Goal: Task Accomplishment & Management: Manage account settings

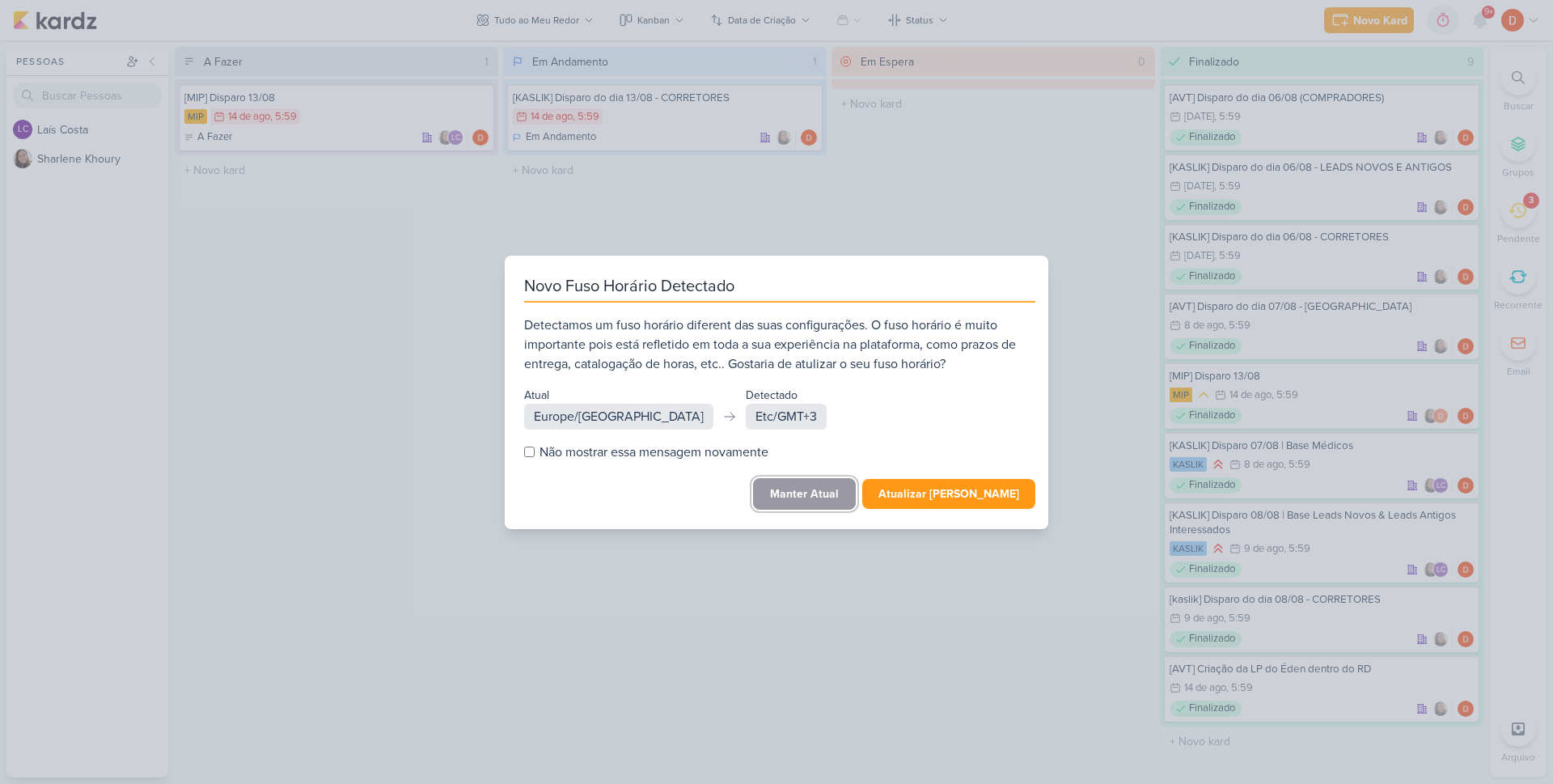
click at [847, 497] on button "Manter Atual" at bounding box center [805, 494] width 103 height 32
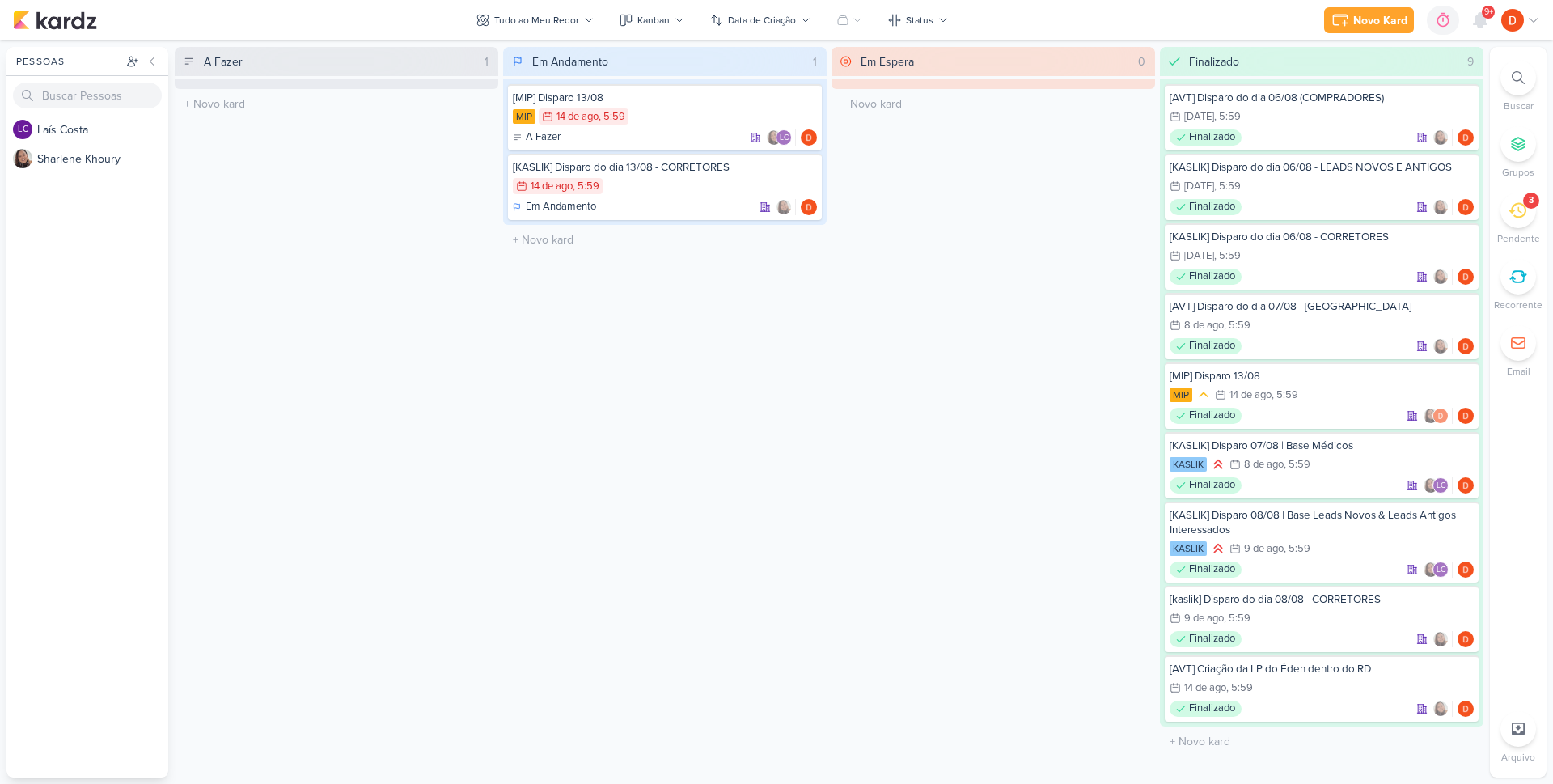
click at [1511, 218] on icon at bounding box center [1517, 210] width 18 height 18
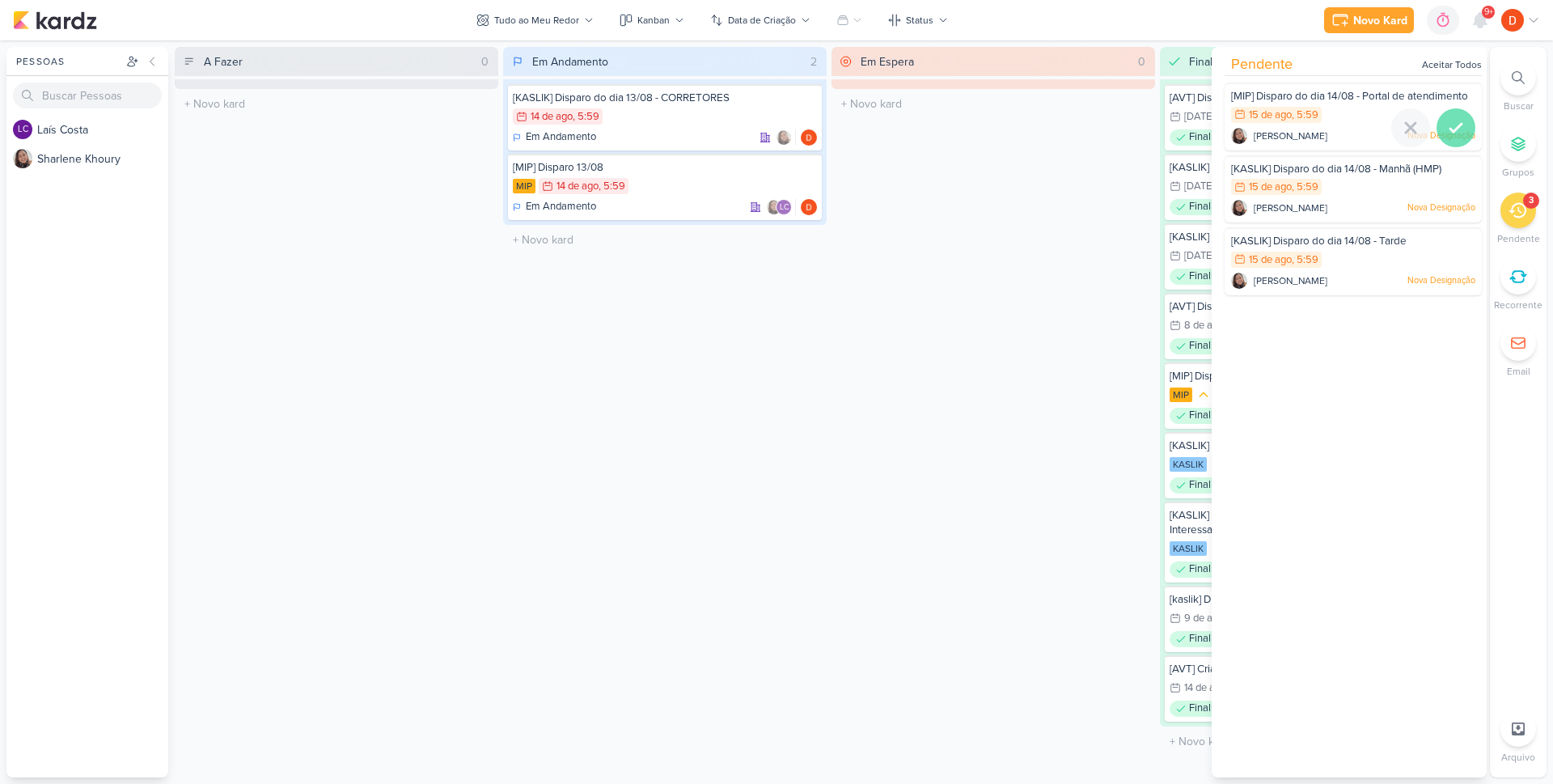
click at [1453, 132] on icon at bounding box center [1456, 127] width 11 height 8
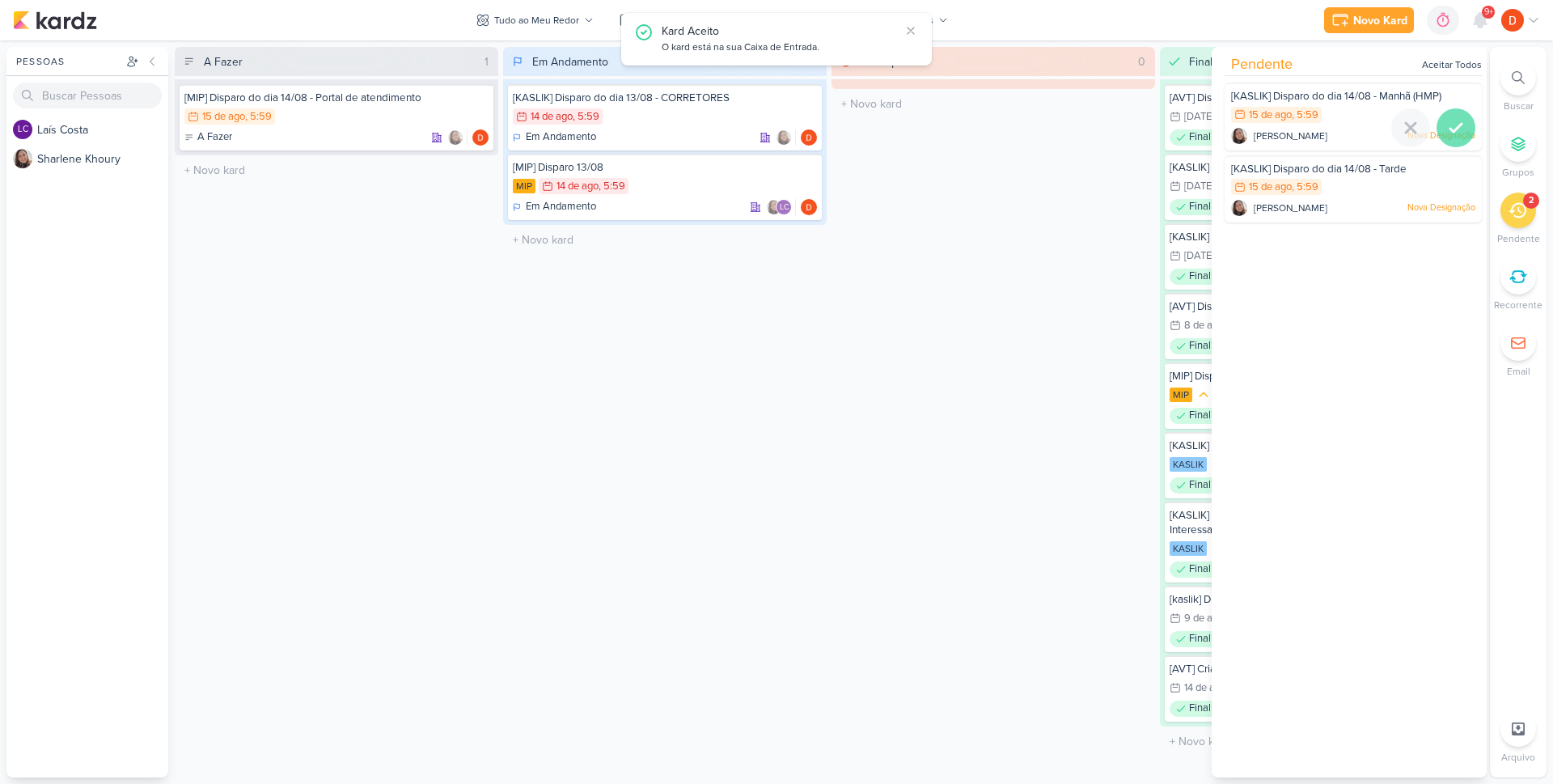
click at [1453, 131] on icon at bounding box center [1456, 127] width 20 height 20
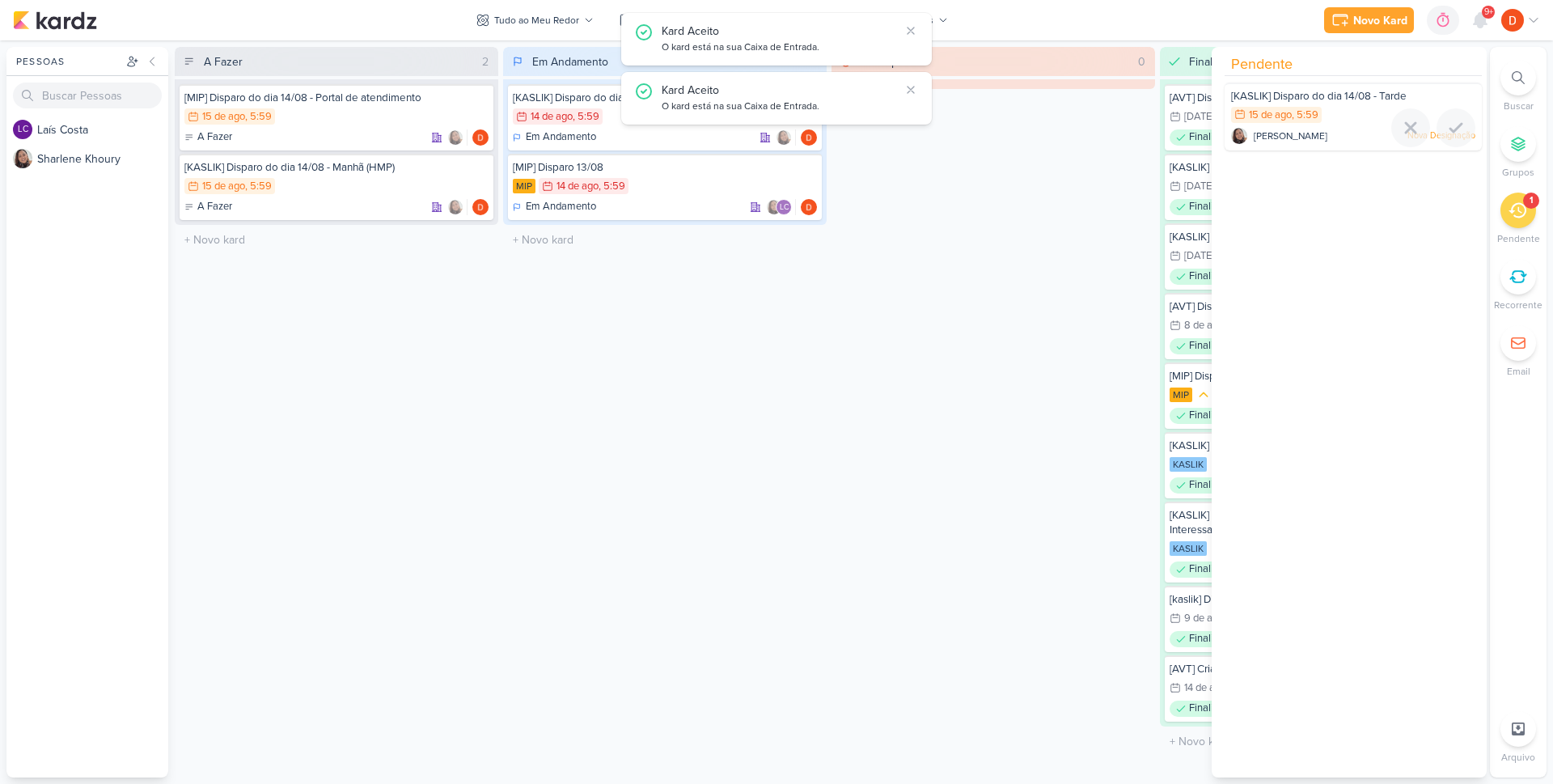
click at [1453, 131] on icon at bounding box center [1456, 127] width 20 height 20
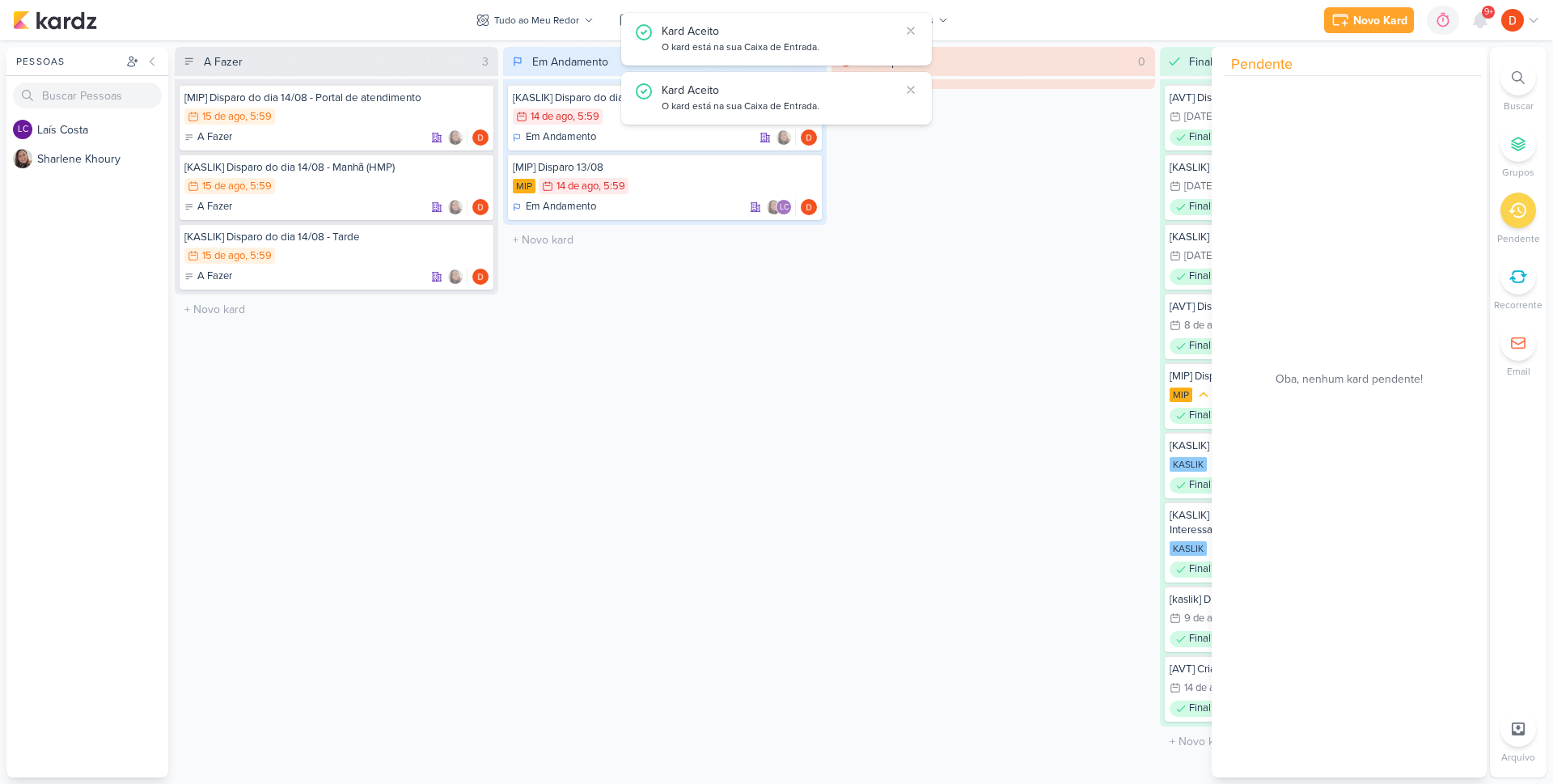
click at [420, 360] on div "A Fazer 3 [MIP] Disparo do dia 14/08 - Portal de atendimento 15/8 15 de ago , 5…" at bounding box center [337, 412] width 324 height 730
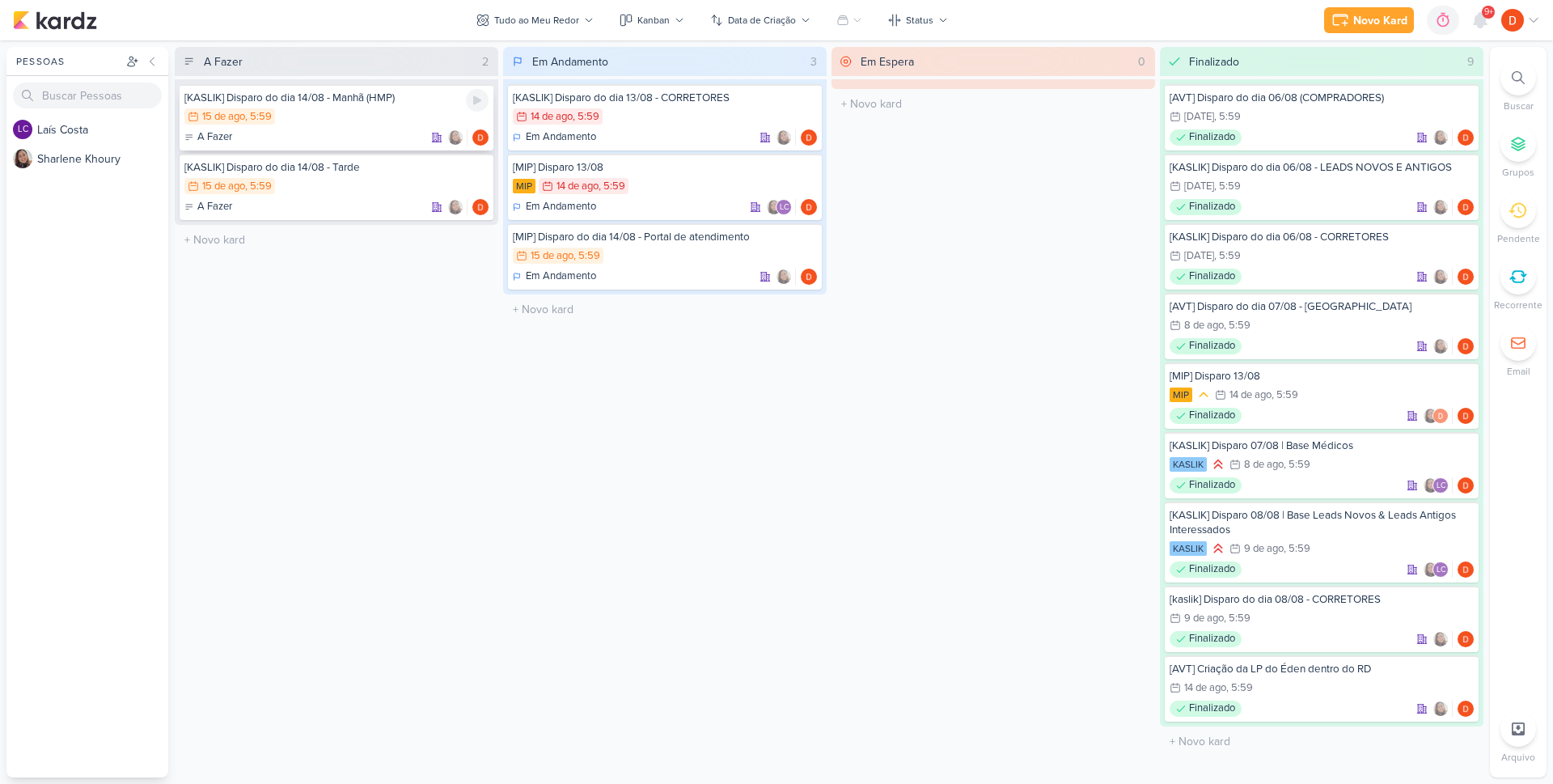
click at [390, 112] on div "15/8 15 de ago , 5:59" at bounding box center [337, 117] width 304 height 18
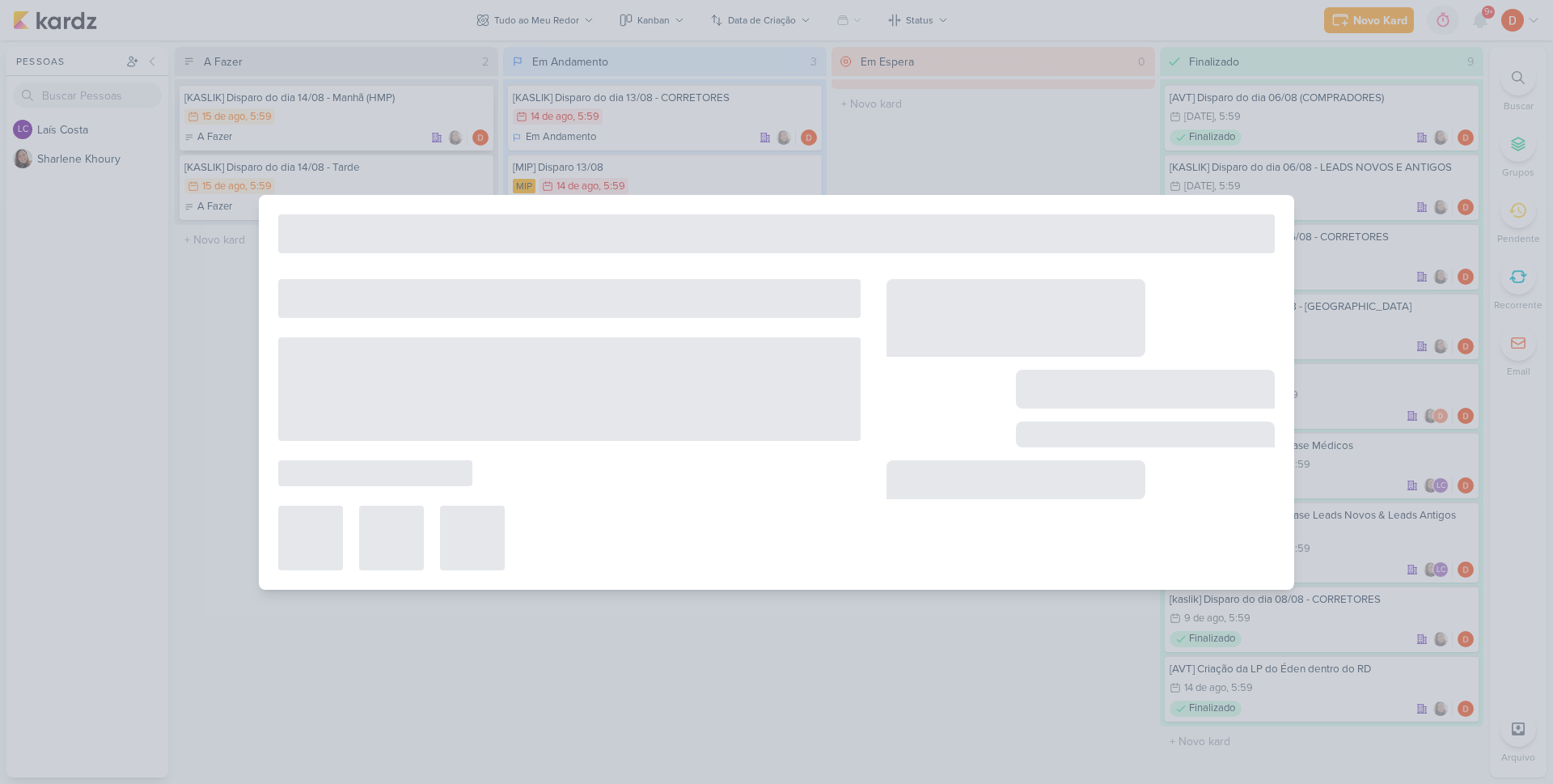
click at [390, 112] on div at bounding box center [776, 392] width 1553 height 784
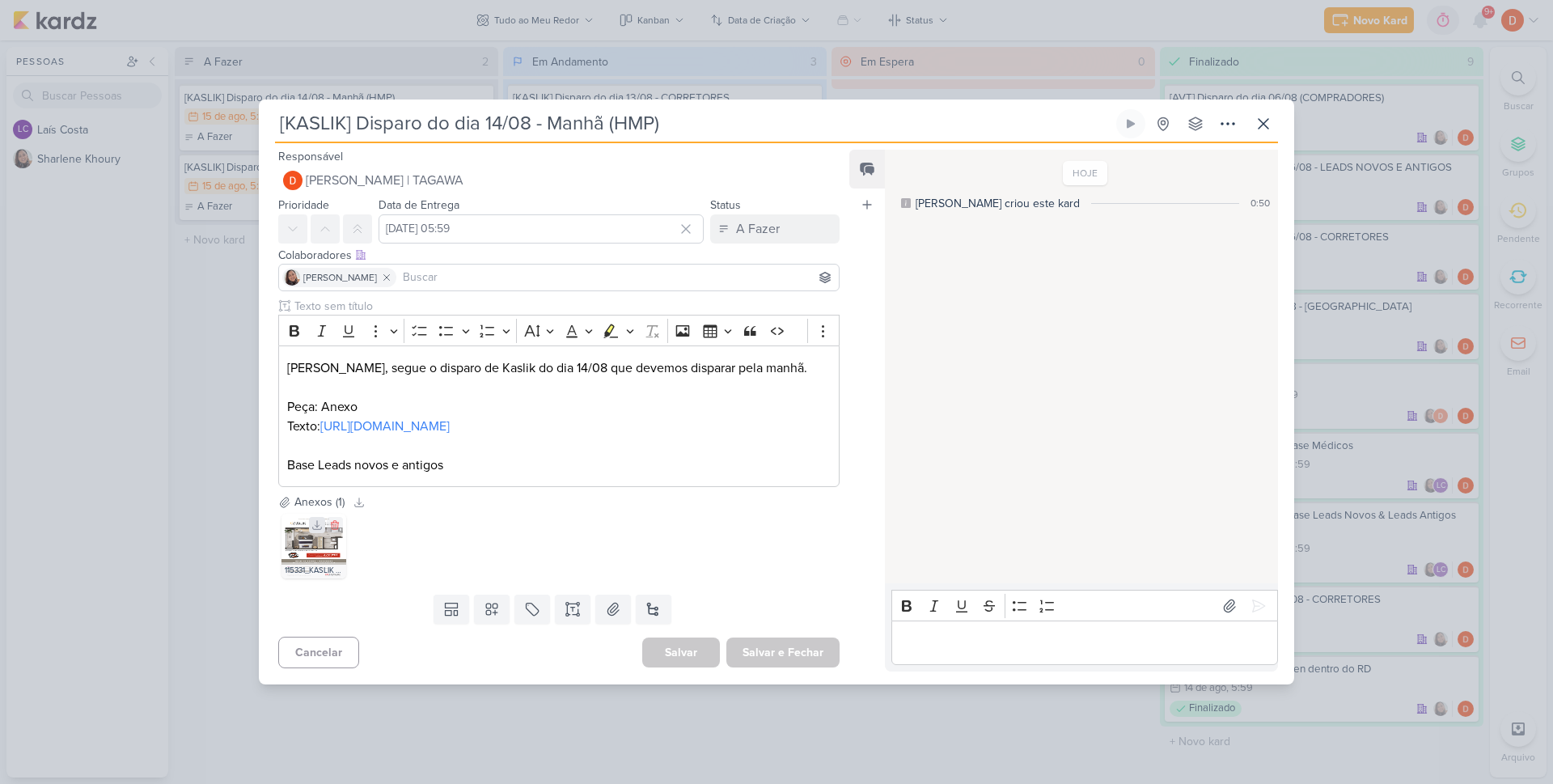
click at [316, 530] on icon at bounding box center [317, 524] width 11 height 11
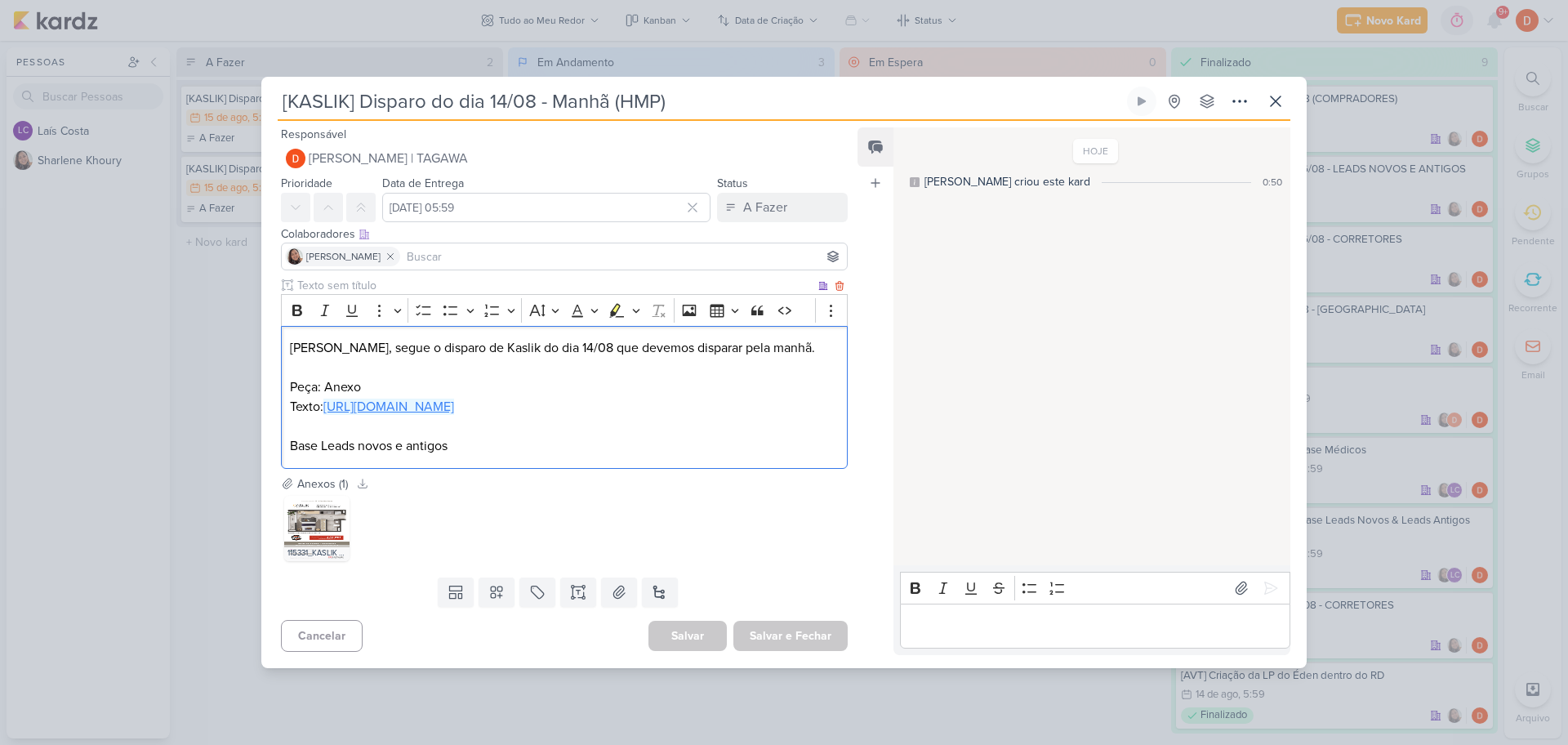
drag, startPoint x: 472, startPoint y: 420, endPoint x: 329, endPoint y: 397, distance: 144.8
click at [329, 397] on p "Texto: https://docs.google.com/document/d/1LpfypLaTRVAGbqFyhkNlHvXz9M-Q4W4lNclF…" at bounding box center [564, 406] width 549 height 20
copy link "https://docs.google.com/document/d/1LpfypLaTRVAGbqFyhkNlHvXz9M-Q4W4lNclFIv6Ql-A…"
click at [436, 353] on p "Diego, segue o disparo de Kaslik do dia 14/08 que devemos disparar pela manhã. …" at bounding box center [564, 367] width 549 height 59
click at [204, 286] on div "[KASLIK] Disparo do dia 14/08 - Manhã (HMP)" at bounding box center [784, 372] width 1568 height 745
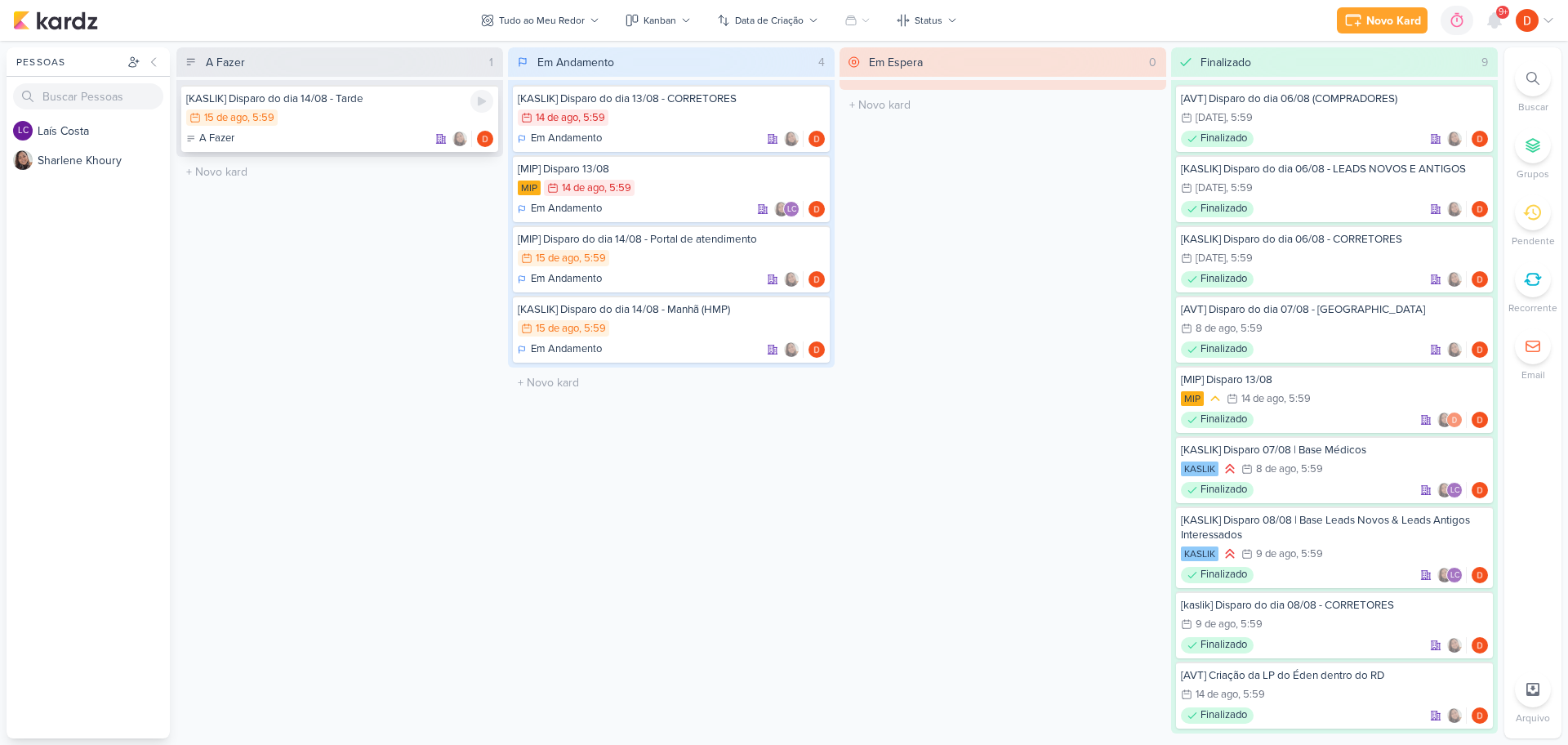
click at [323, 128] on div "[KASLIK] Disparo do dia 14/08 - Tarde 15/8 [DATE] 5:59 A Fazer" at bounding box center [339, 118] width 317 height 67
click at [0, 0] on div at bounding box center [0, 0] width 0 height 0
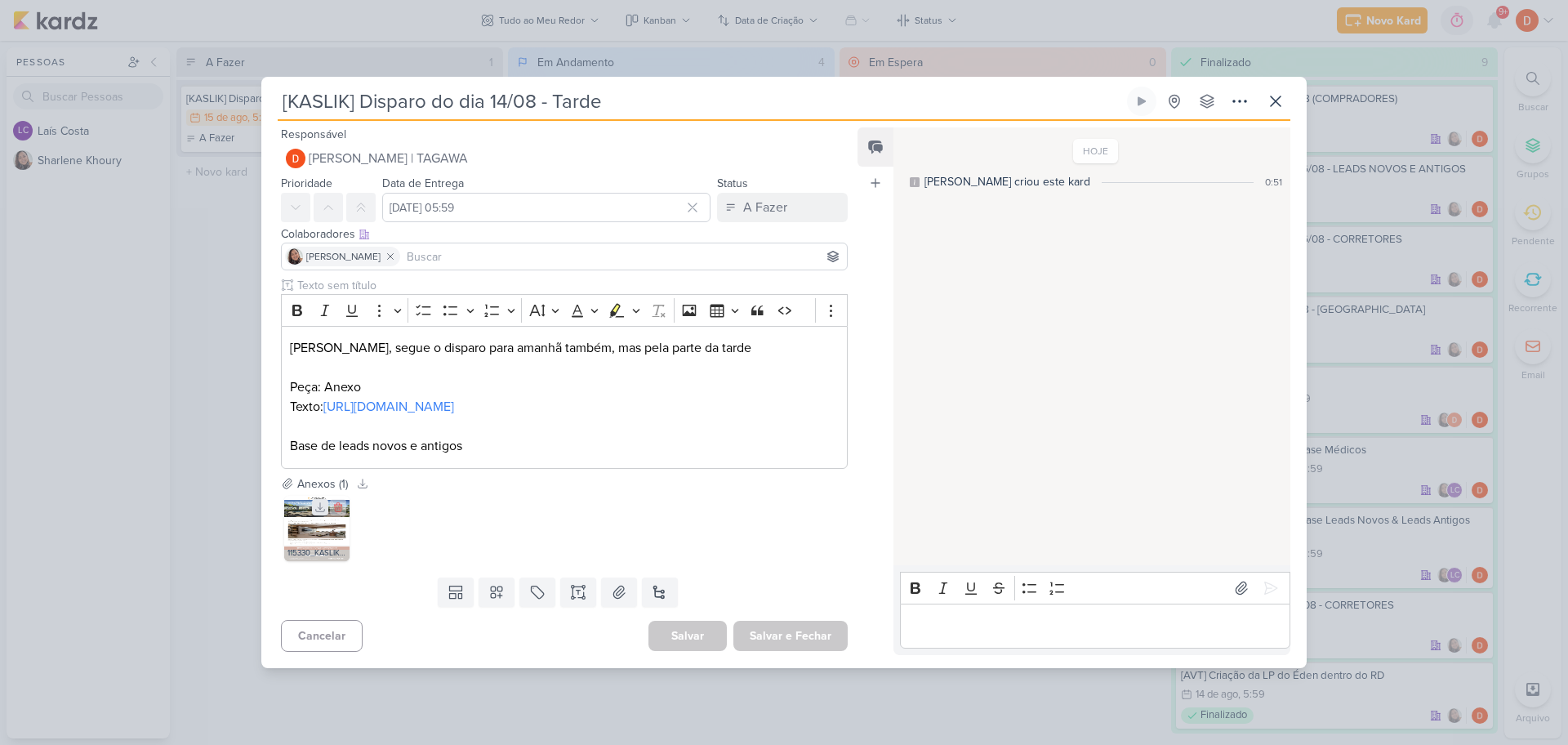
click at [316, 513] on icon at bounding box center [320, 506] width 11 height 11
drag, startPoint x: 363, startPoint y: 425, endPoint x: 260, endPoint y: 411, distance: 103.9
click at [260, 411] on div "[KASLIK] Disparo do dia 14/08 - Tarde Criado por Sharlene" at bounding box center [784, 372] width 1568 height 745
copy link "[URL][DOMAIN_NAME]"
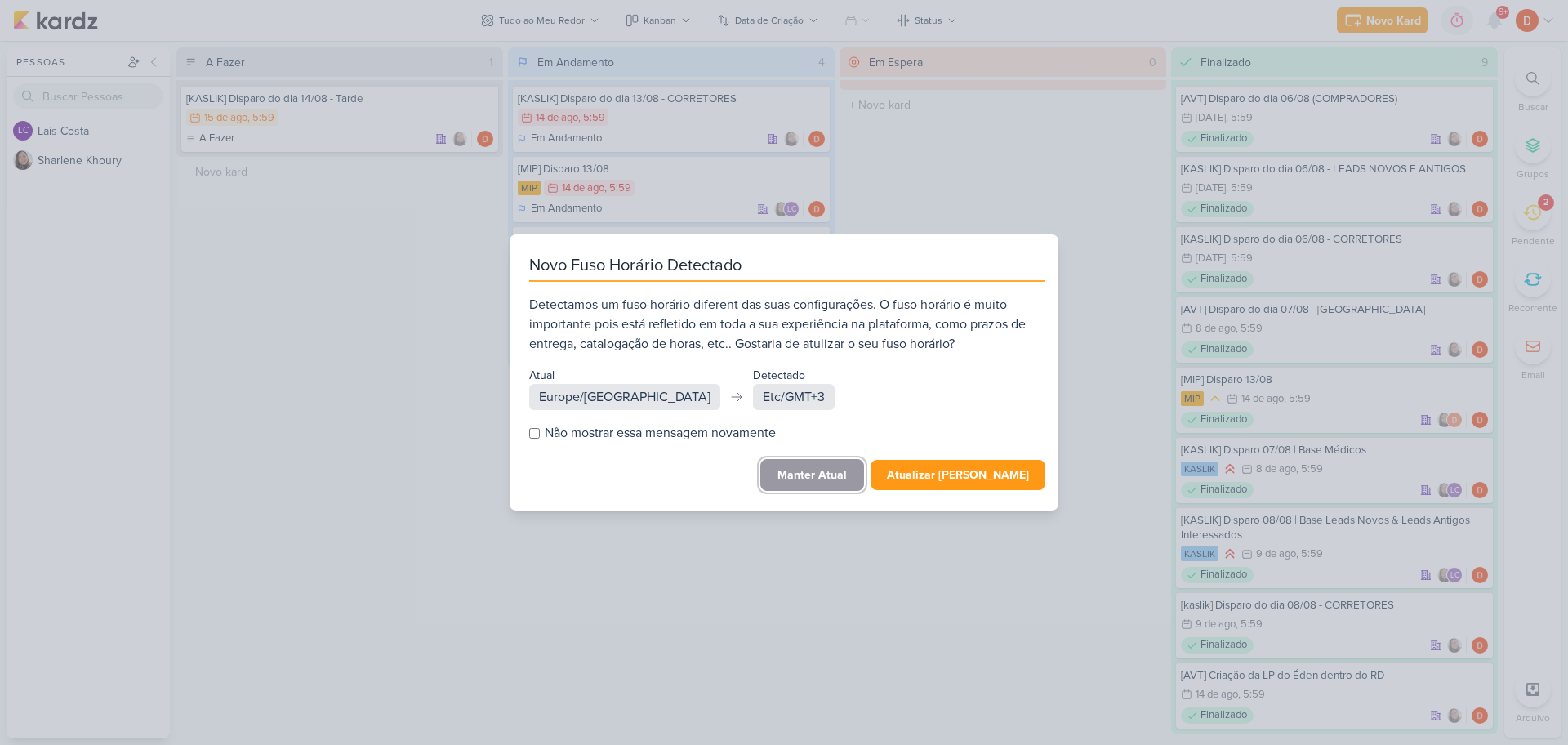
click at [848, 472] on button "Manter Atual" at bounding box center [812, 474] width 103 height 32
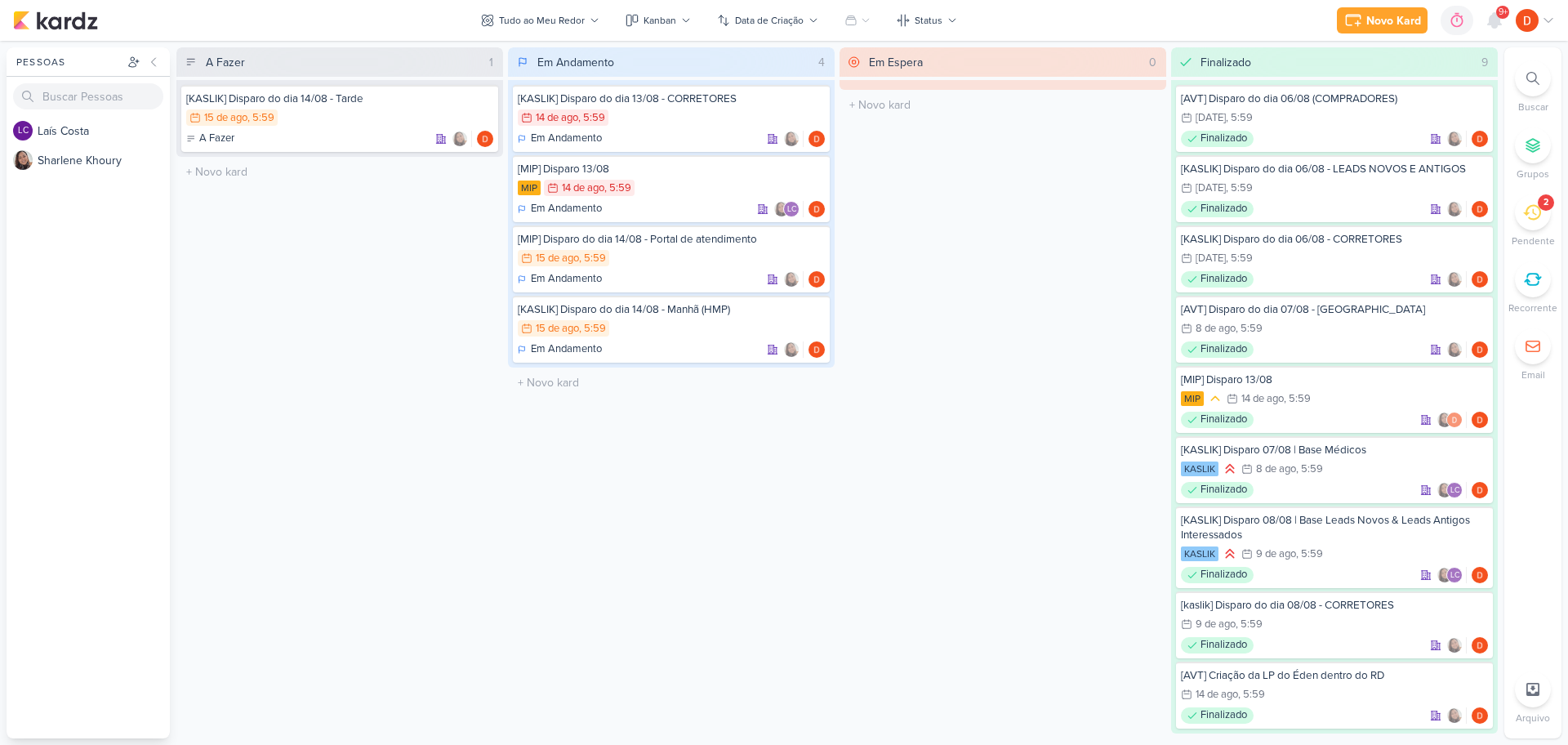
click at [1532, 217] on icon at bounding box center [1532, 212] width 18 height 18
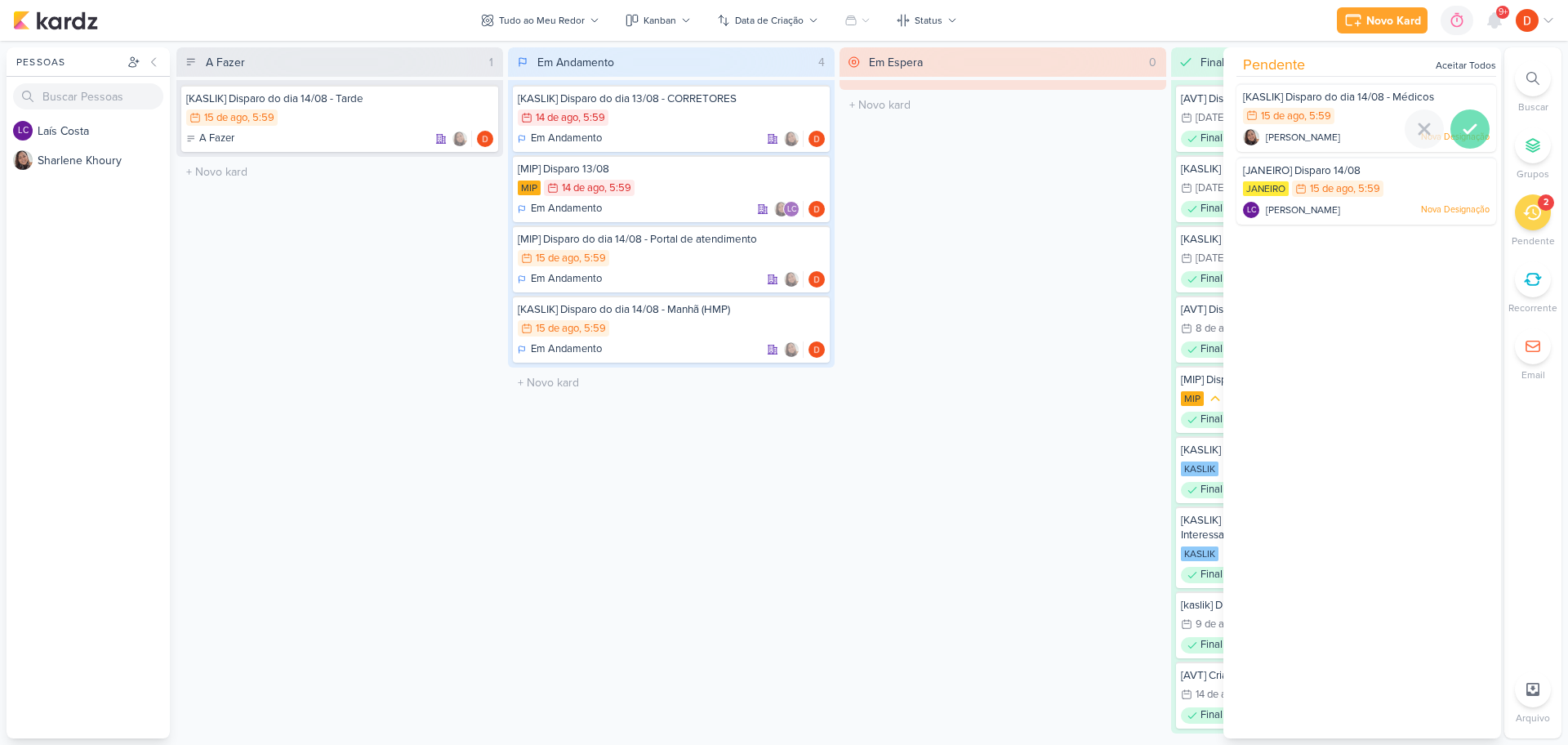
click at [1460, 123] on icon at bounding box center [1470, 128] width 20 height 20
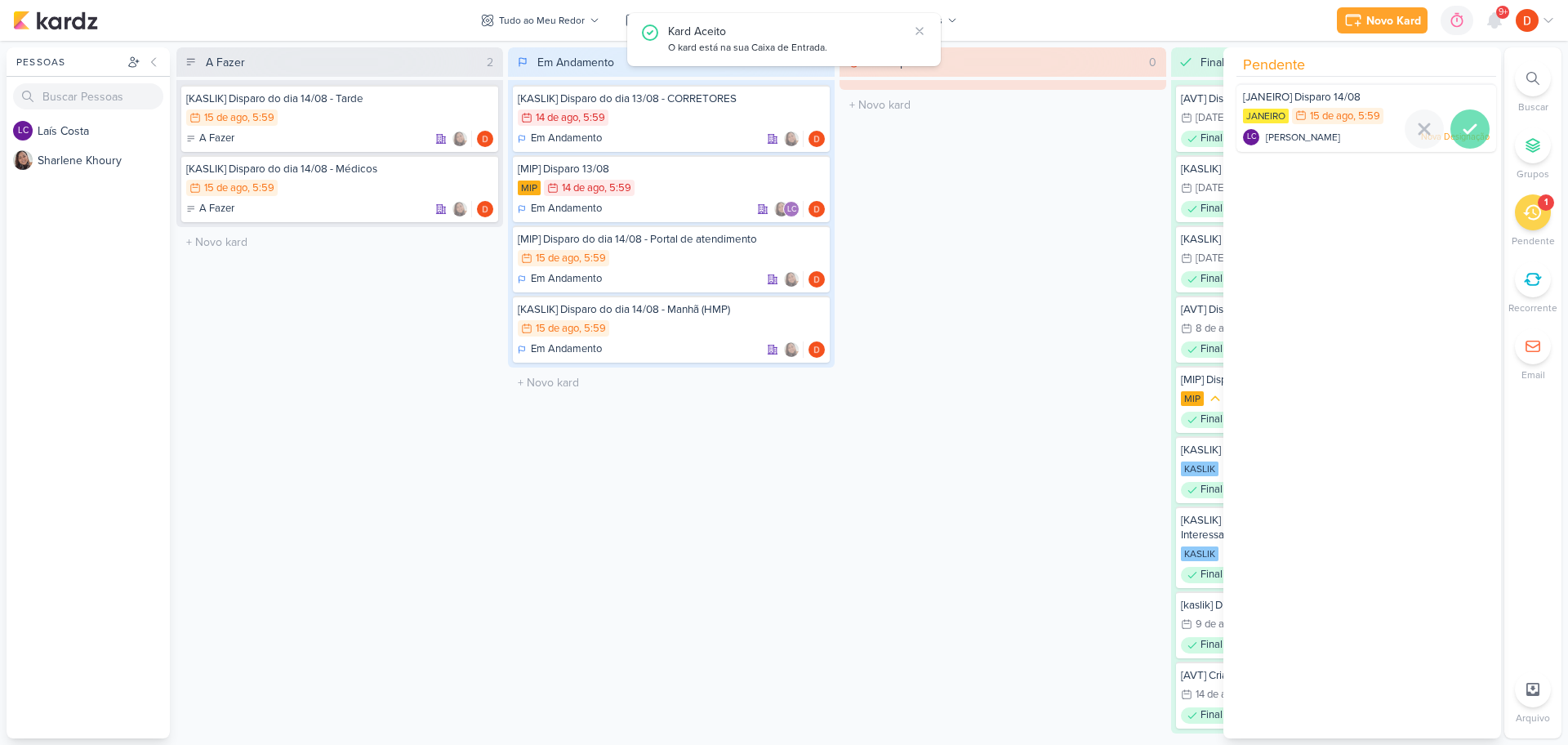
click at [1465, 123] on icon at bounding box center [1470, 128] width 20 height 20
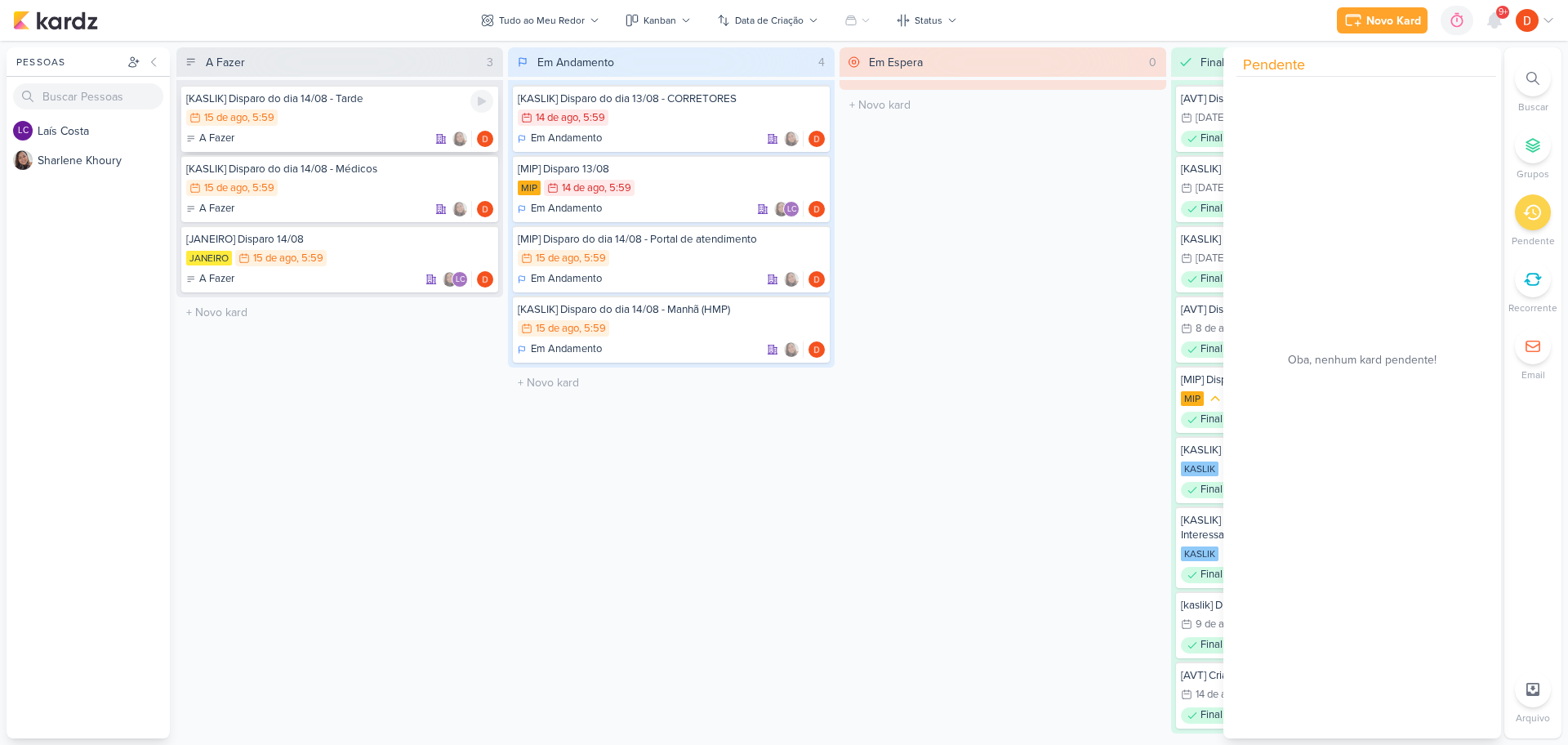
click at [371, 130] on div "[KASLIK] Disparo do dia 14/08 - Tarde 15/8 [DATE] 5:59 A Fazer" at bounding box center [339, 118] width 317 height 67
click at [371, 130] on div at bounding box center [784, 372] width 1568 height 745
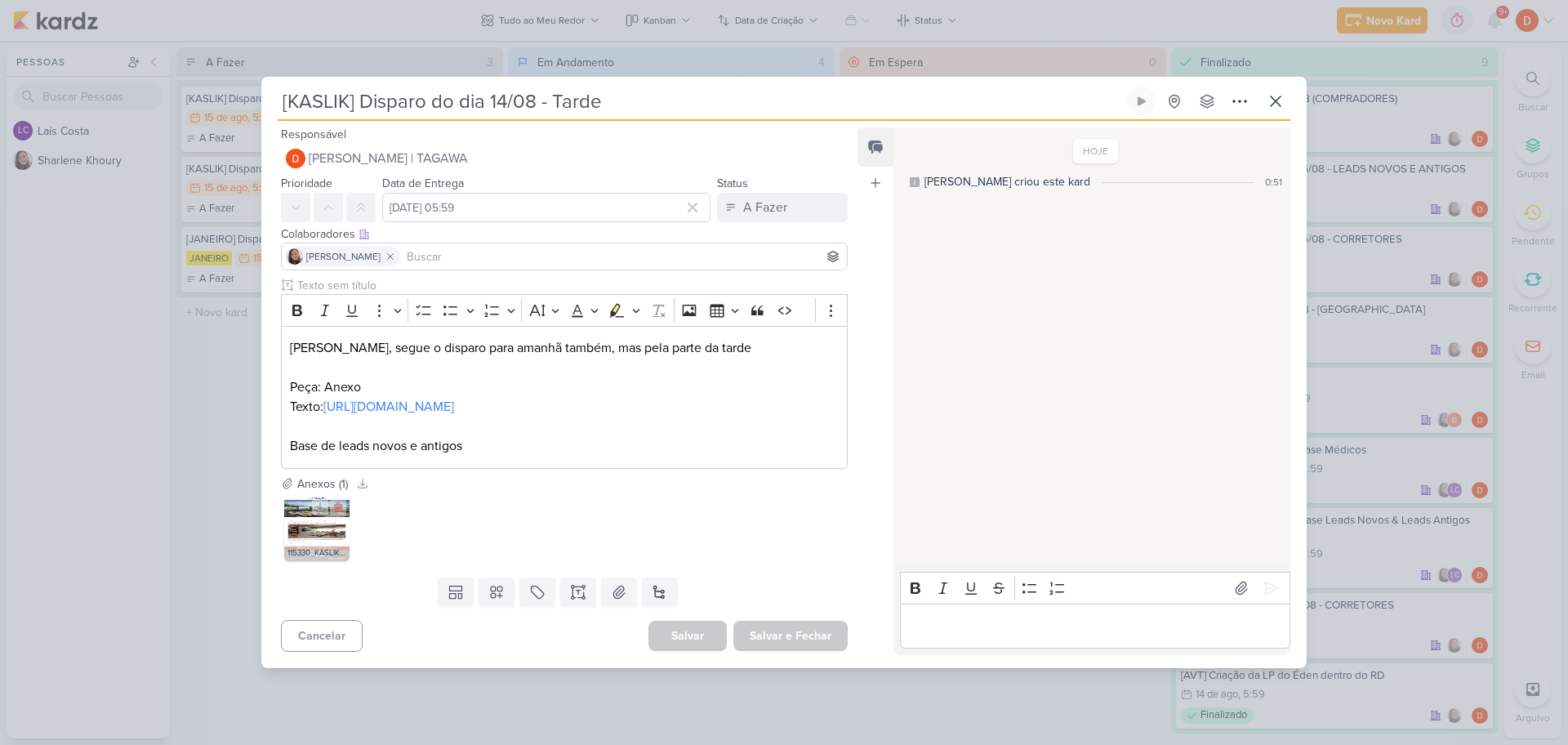
click at [308, 554] on img at bounding box center [317, 529] width 66 height 66
